Goal: Task Accomplishment & Management: Use online tool/utility

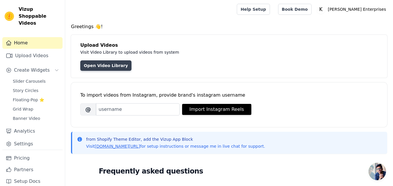
click at [117, 67] on link "Open Video Library" at bounding box center [105, 65] width 51 height 10
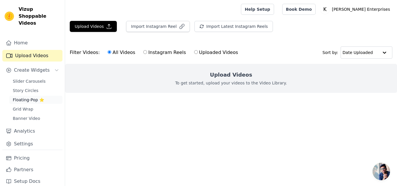
click at [33, 97] on span "Floating-Pop ⭐" at bounding box center [28, 100] width 31 height 6
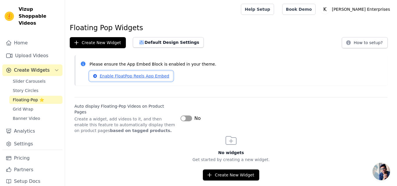
click at [139, 76] on link "Enable FloatPop Reels App Embed" at bounding box center [131, 76] width 83 height 10
click at [33, 116] on span "Banner Video" at bounding box center [26, 119] width 27 height 6
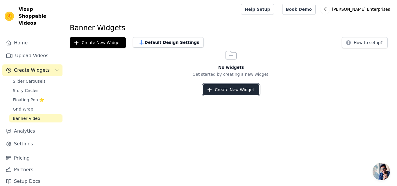
click at [221, 90] on button "Create New Widget" at bounding box center [231, 89] width 56 height 11
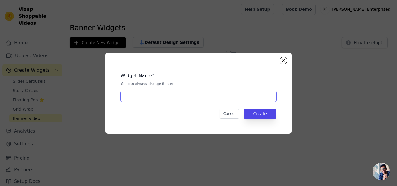
click at [188, 101] on input "text" at bounding box center [199, 96] width 156 height 11
type input "k"
click at [189, 101] on input "Ke" at bounding box center [199, 96] width 156 height 11
type input "Keerat"
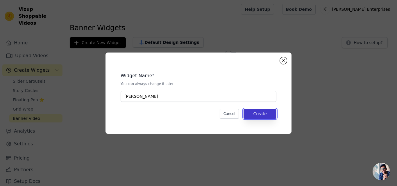
click at [255, 114] on button "Create" at bounding box center [260, 114] width 33 height 10
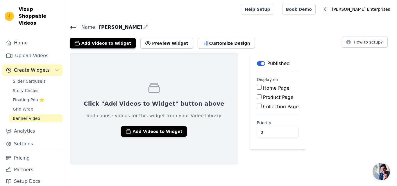
click at [257, 99] on input "Product Page" at bounding box center [259, 97] width 5 height 5
checkbox input "true"
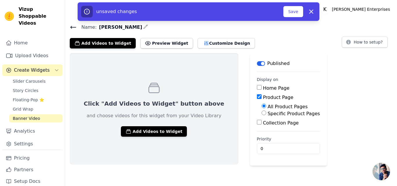
click at [262, 114] on input "Specific Product Pages" at bounding box center [264, 113] width 5 height 5
radio input "true"
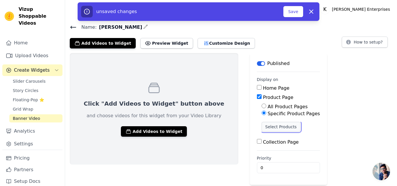
click at [262, 130] on button "Select Products" at bounding box center [281, 127] width 39 height 10
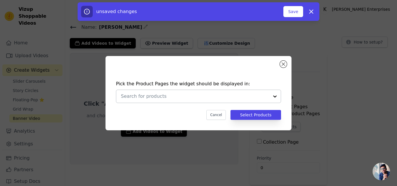
click at [274, 98] on div at bounding box center [275, 96] width 12 height 13
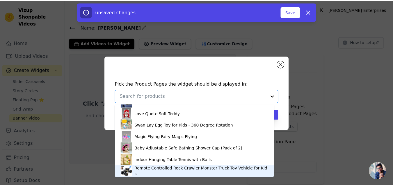
scroll to position [357, 0]
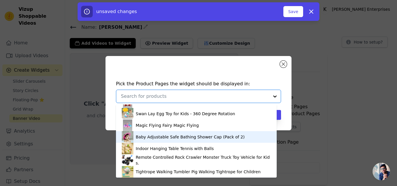
click at [169, 136] on div "Baby Adjustable Safe Bathing Shower Cap (Pack of 2)" at bounding box center [190, 137] width 109 height 6
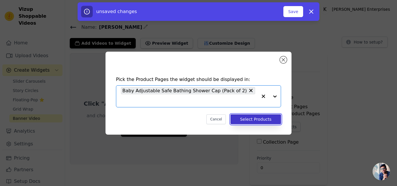
click at [267, 115] on button "Select Products" at bounding box center [256, 120] width 51 height 10
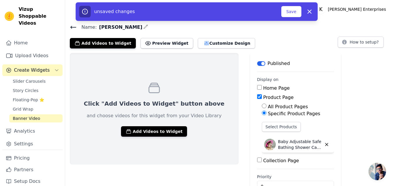
click at [387, 108] on div "Click "Add Videos to Widget" button above and choose videos for this widget fro…" at bounding box center [229, 128] width 328 height 151
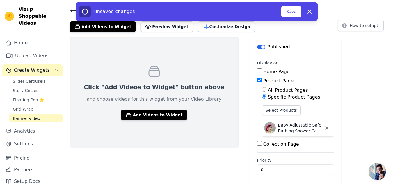
scroll to position [17, 0]
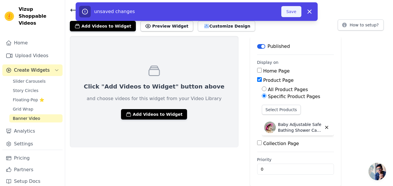
click at [293, 11] on button "Save" at bounding box center [291, 11] width 20 height 11
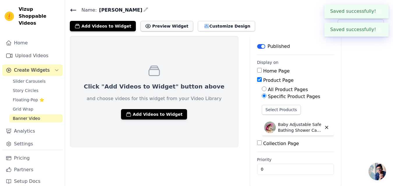
click at [159, 28] on button "Preview Widget" at bounding box center [166, 26] width 52 height 10
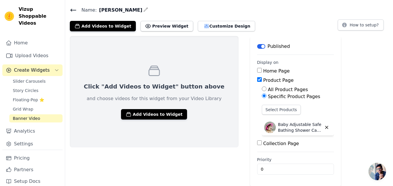
click at [284, 17] on div "Name: Keerat Add Videos to Widget Preview Widget Customize Design How to setup?" at bounding box center [229, 18] width 328 height 25
click at [149, 115] on button "Add Videos to Widget" at bounding box center [154, 114] width 66 height 10
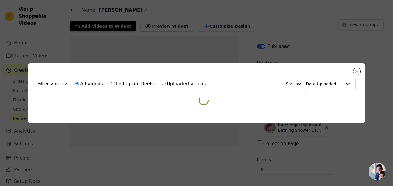
scroll to position [0, 0]
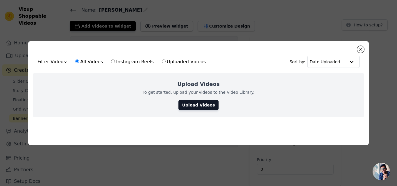
click at [162, 60] on input "Uploaded Videos" at bounding box center [164, 62] width 4 height 4
radio input "true"
click at [90, 60] on label "All Videos" at bounding box center [89, 62] width 28 height 8
click at [79, 60] on input "All Videos" at bounding box center [77, 62] width 4 height 4
radio input "true"
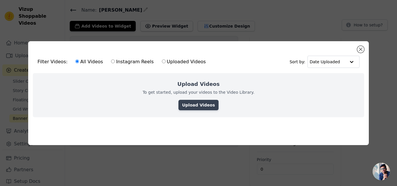
click at [196, 103] on link "Upload Videos" at bounding box center [199, 105] width 40 height 10
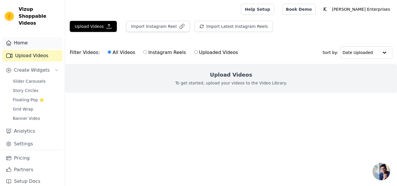
click at [24, 37] on link "Home" at bounding box center [32, 43] width 60 height 12
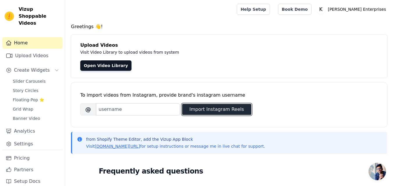
click at [191, 113] on button "Import Instagram Reels" at bounding box center [216, 109] width 69 height 11
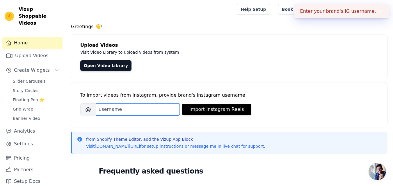
click at [152, 111] on input "Brand's Instagram Username" at bounding box center [138, 110] width 84 height 12
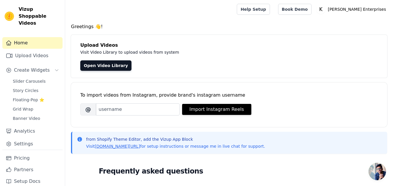
click at [378, 88] on div "To import videos from Instagram, provide brand's instagram username Brand's Ins…" at bounding box center [229, 105] width 316 height 45
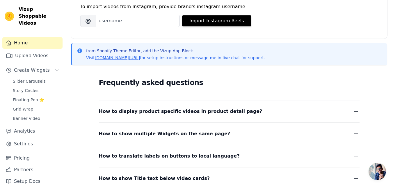
scroll to position [140, 0]
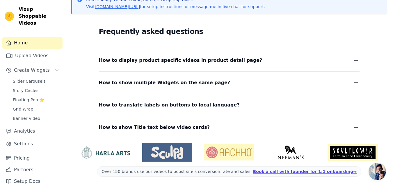
click at [354, 57] on icon "button" at bounding box center [356, 60] width 7 height 7
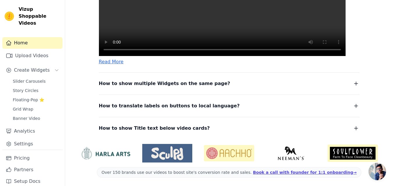
scroll to position [291, 0]
